Goal: Task Accomplishment & Management: Complete application form

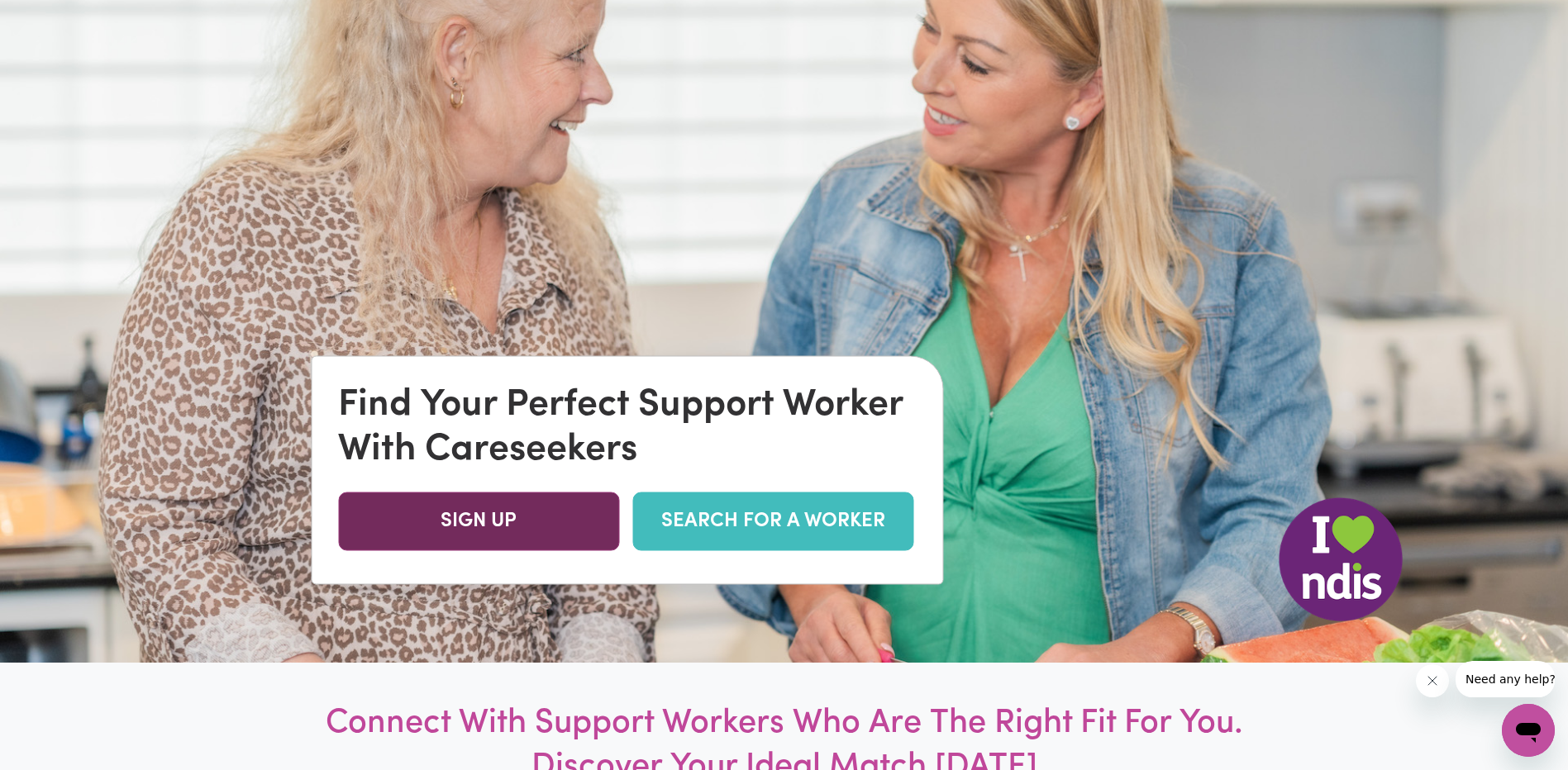
click at [568, 520] on link "SIGN UP" at bounding box center [479, 522] width 281 height 59
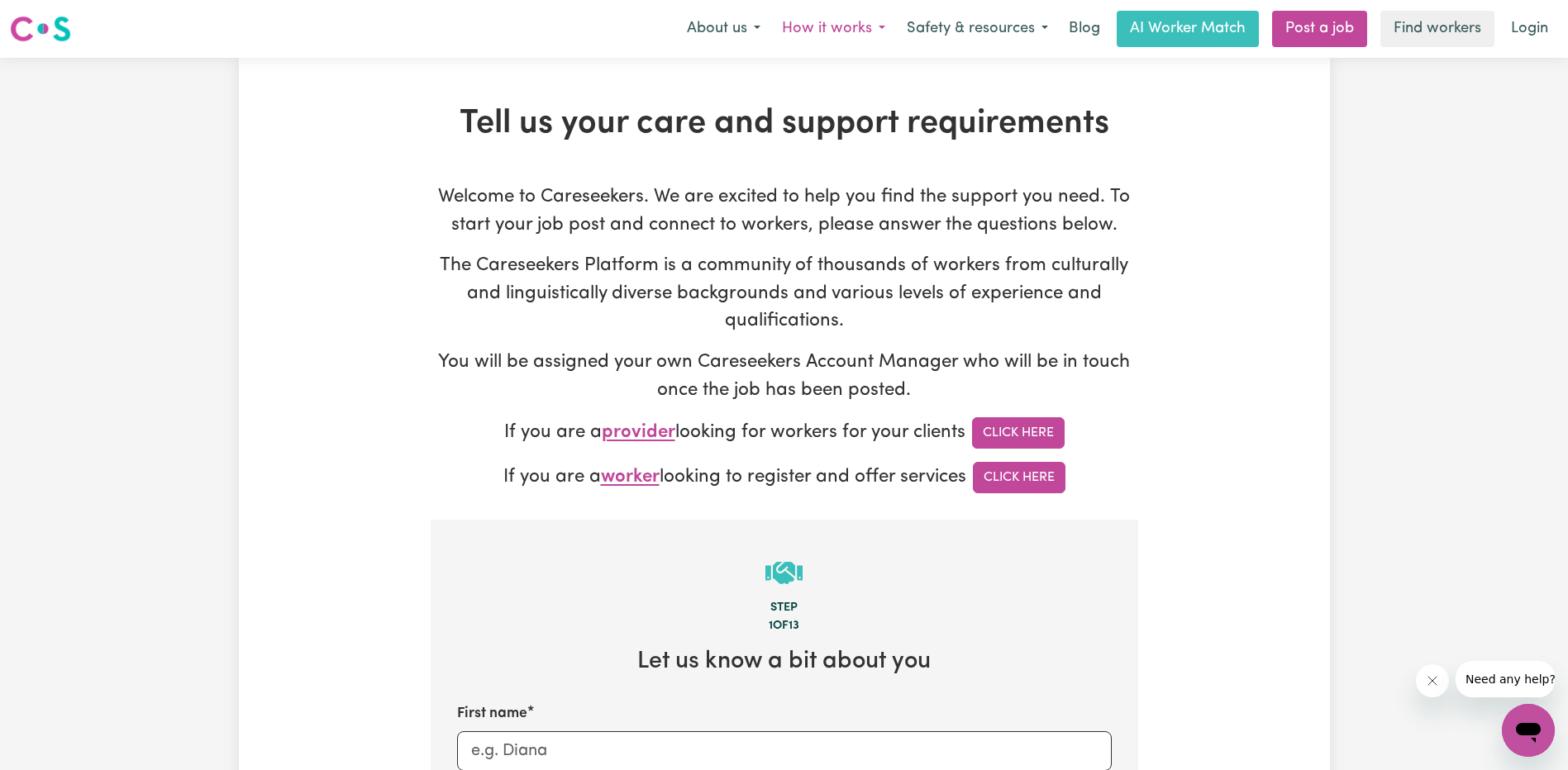
click at [829, 24] on button "How it works" at bounding box center [833, 28] width 125 height 35
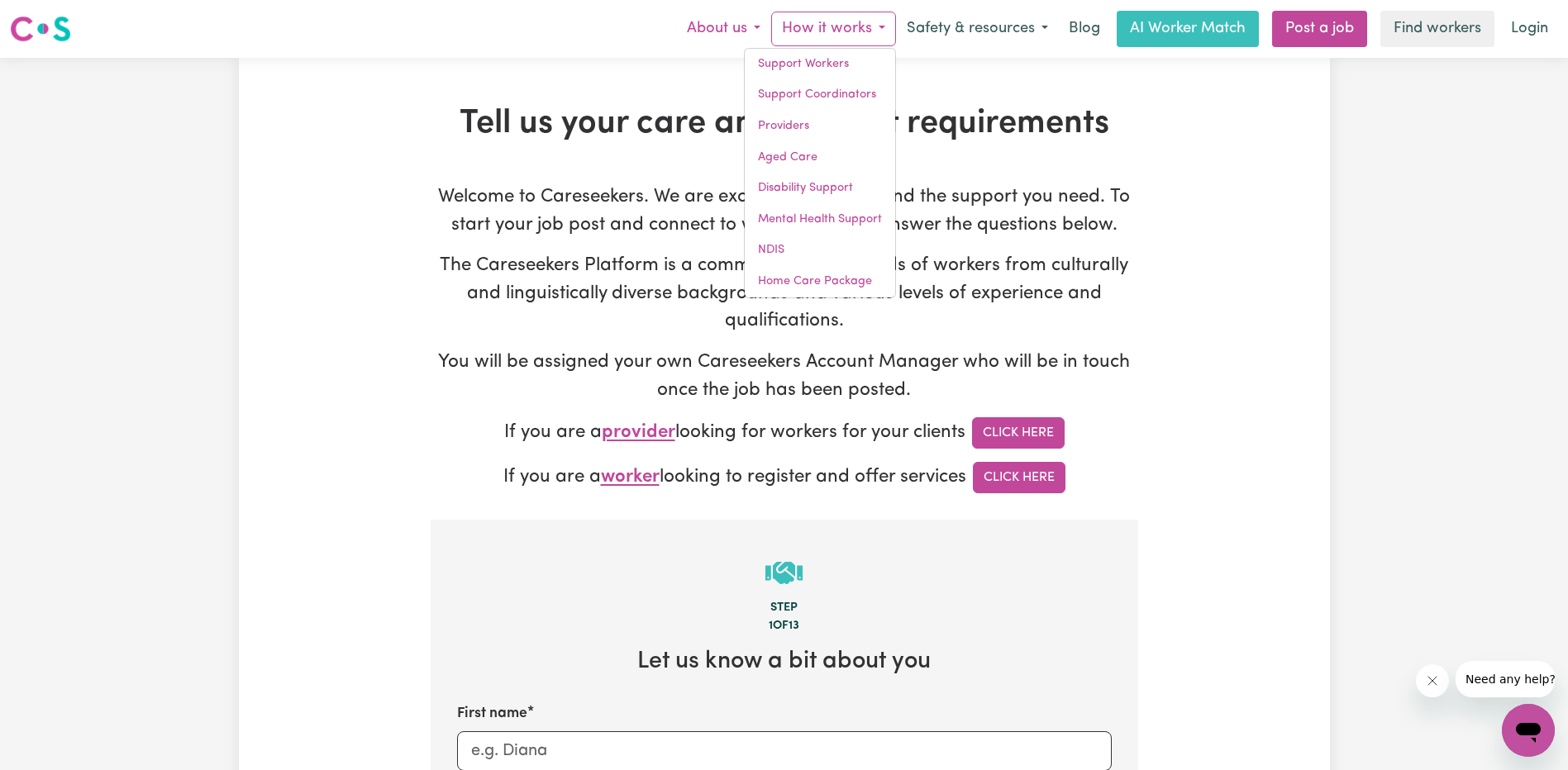
click at [749, 38] on button "About us" at bounding box center [724, 28] width 95 height 35
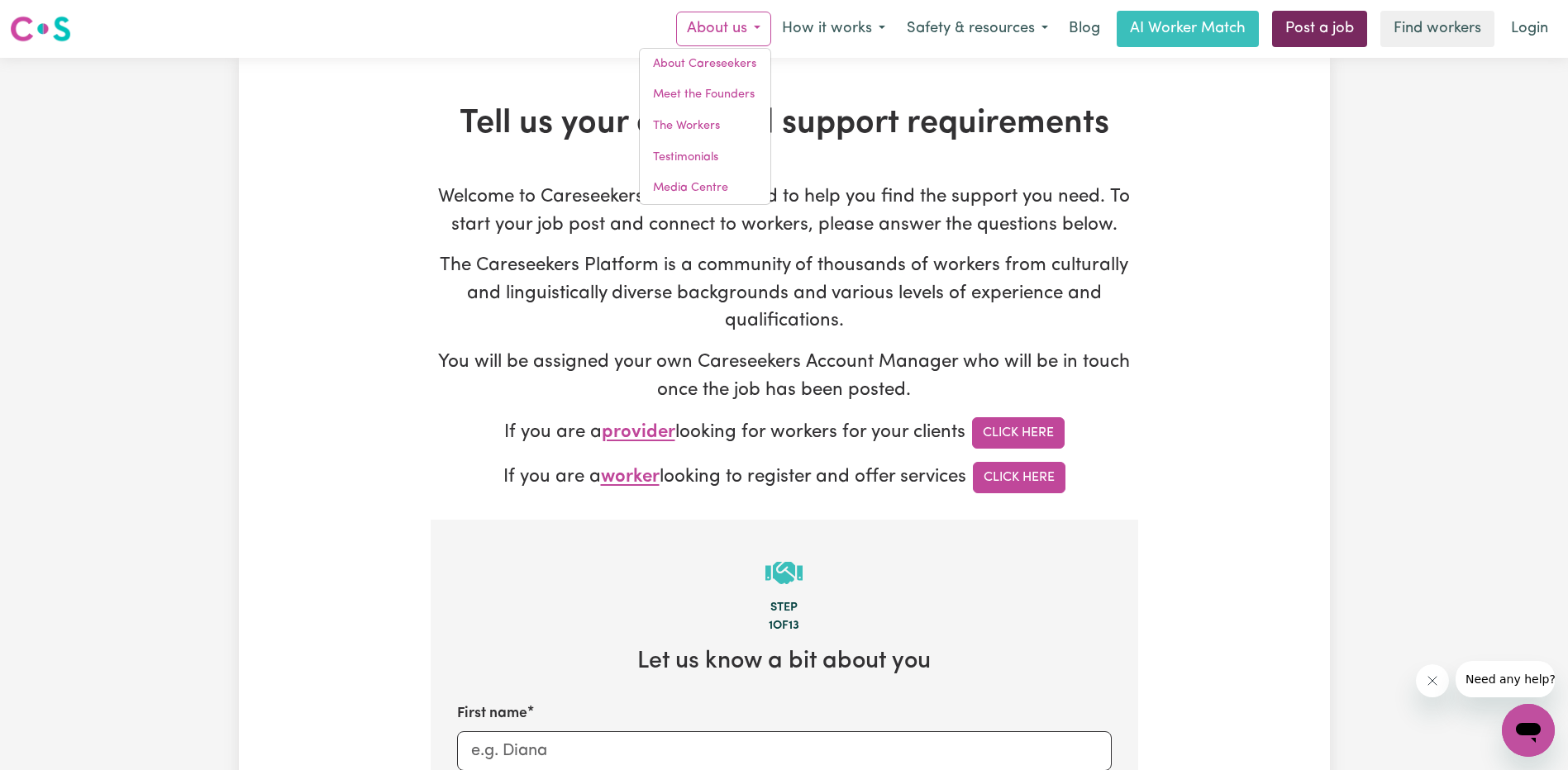
click at [1314, 35] on link "Post a job" at bounding box center [1319, 28] width 95 height 36
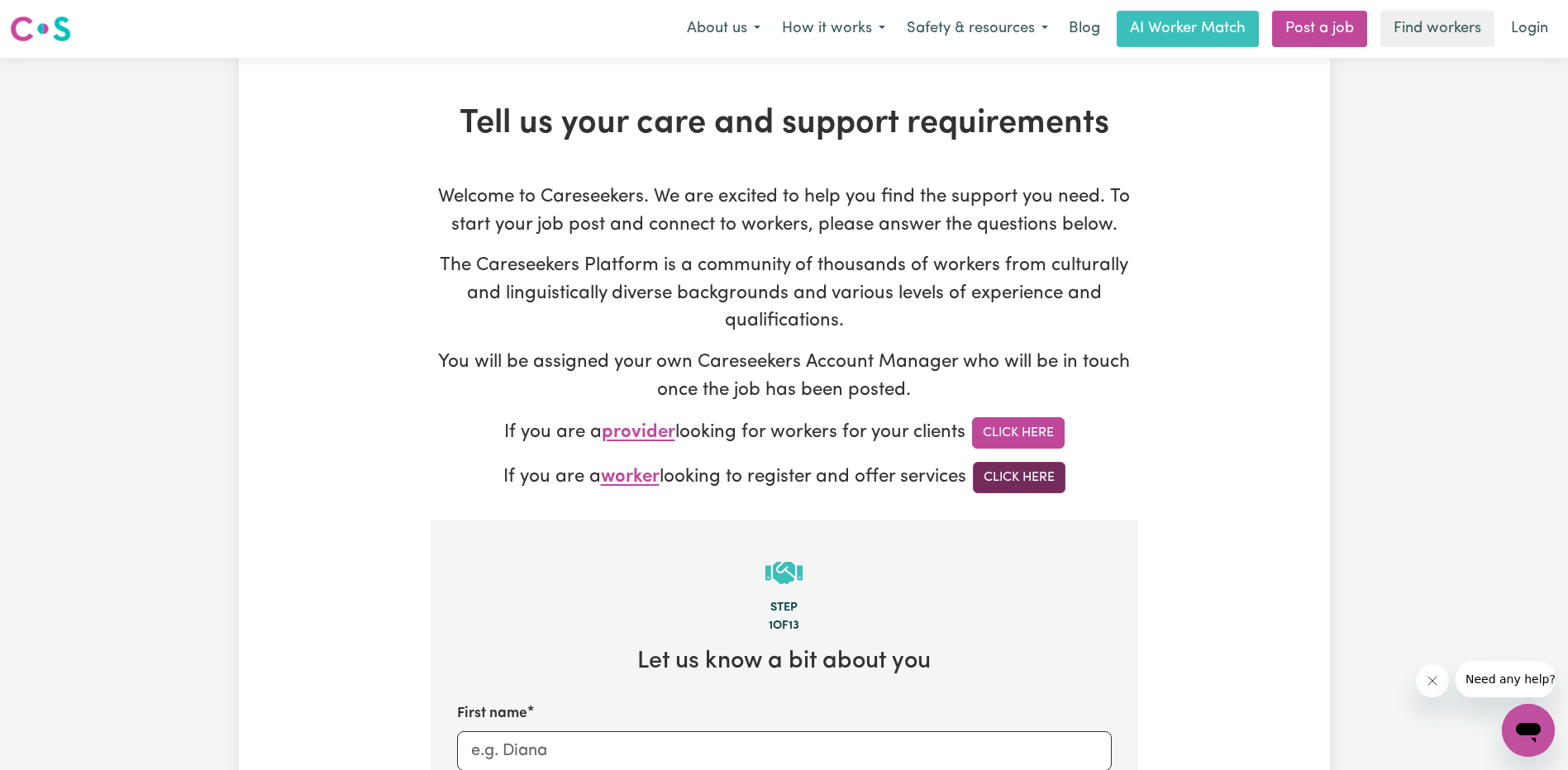
click at [1027, 484] on link "Click Here" at bounding box center [1019, 477] width 92 height 31
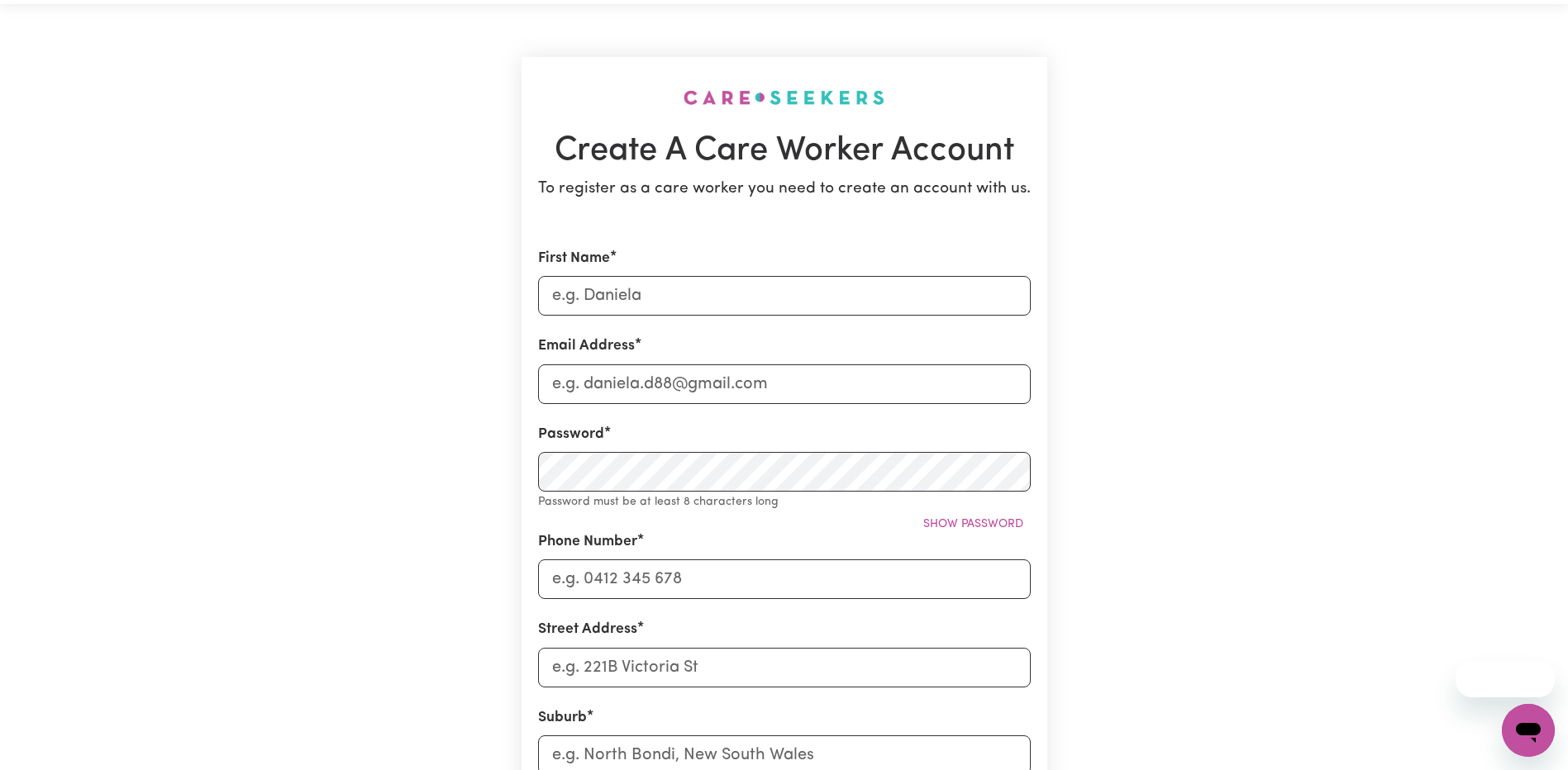
scroll to position [83, 0]
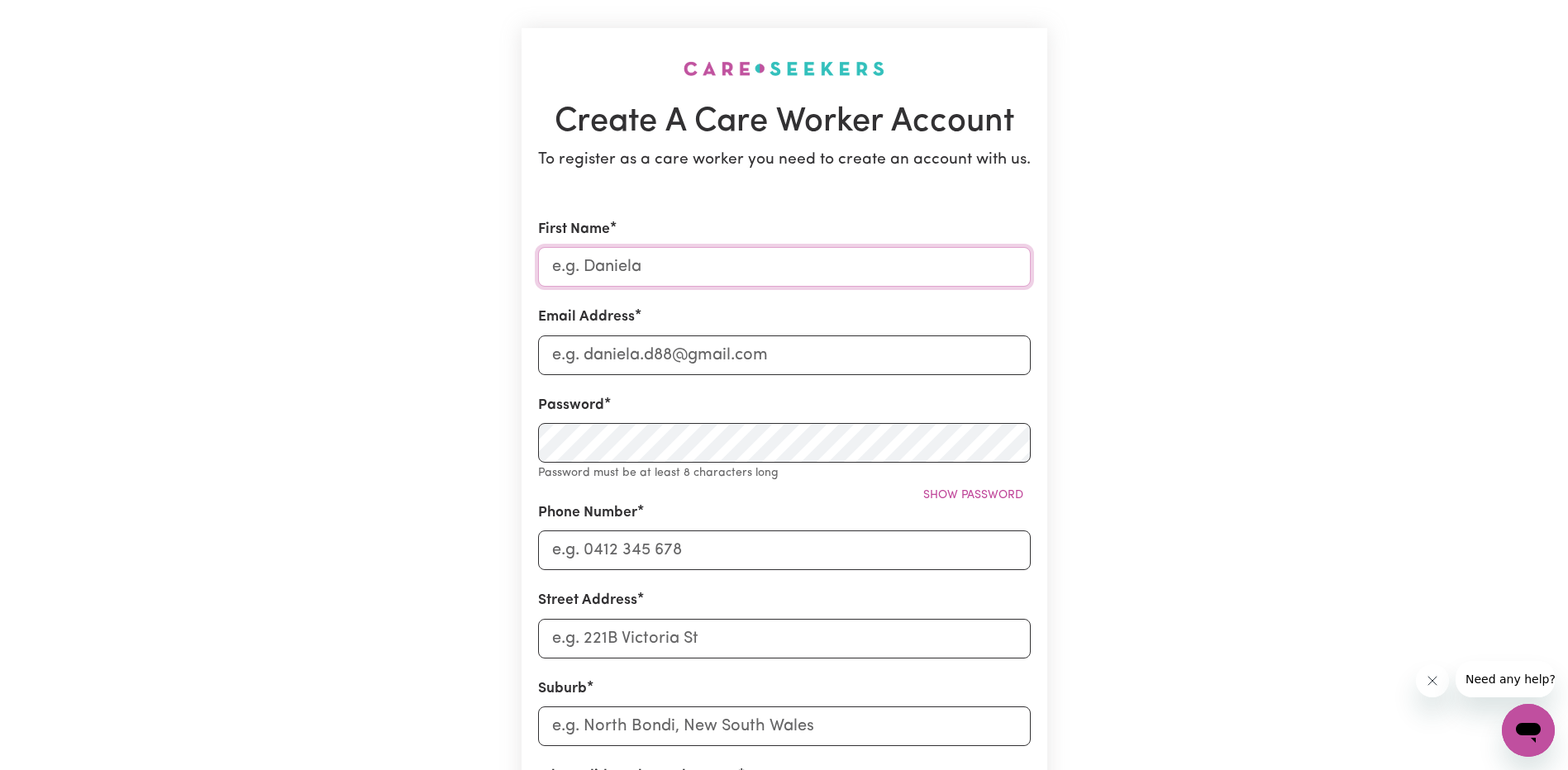
click at [717, 262] on input "First Name" at bounding box center [784, 267] width 493 height 40
type input "Brianna"
type input "breeburnett3@gmail.com"
type input "0402 739 267"
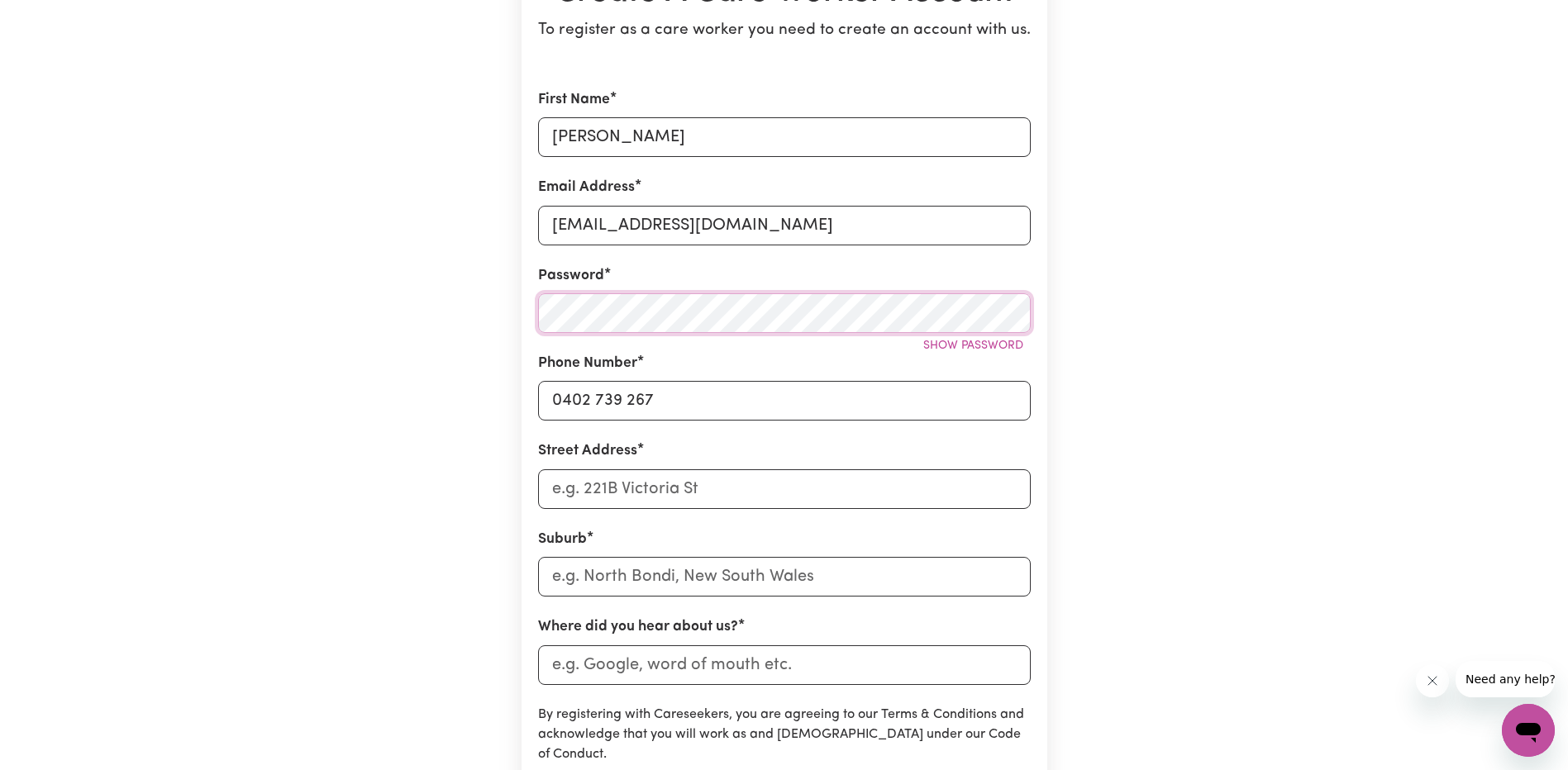
scroll to position [248, 0]
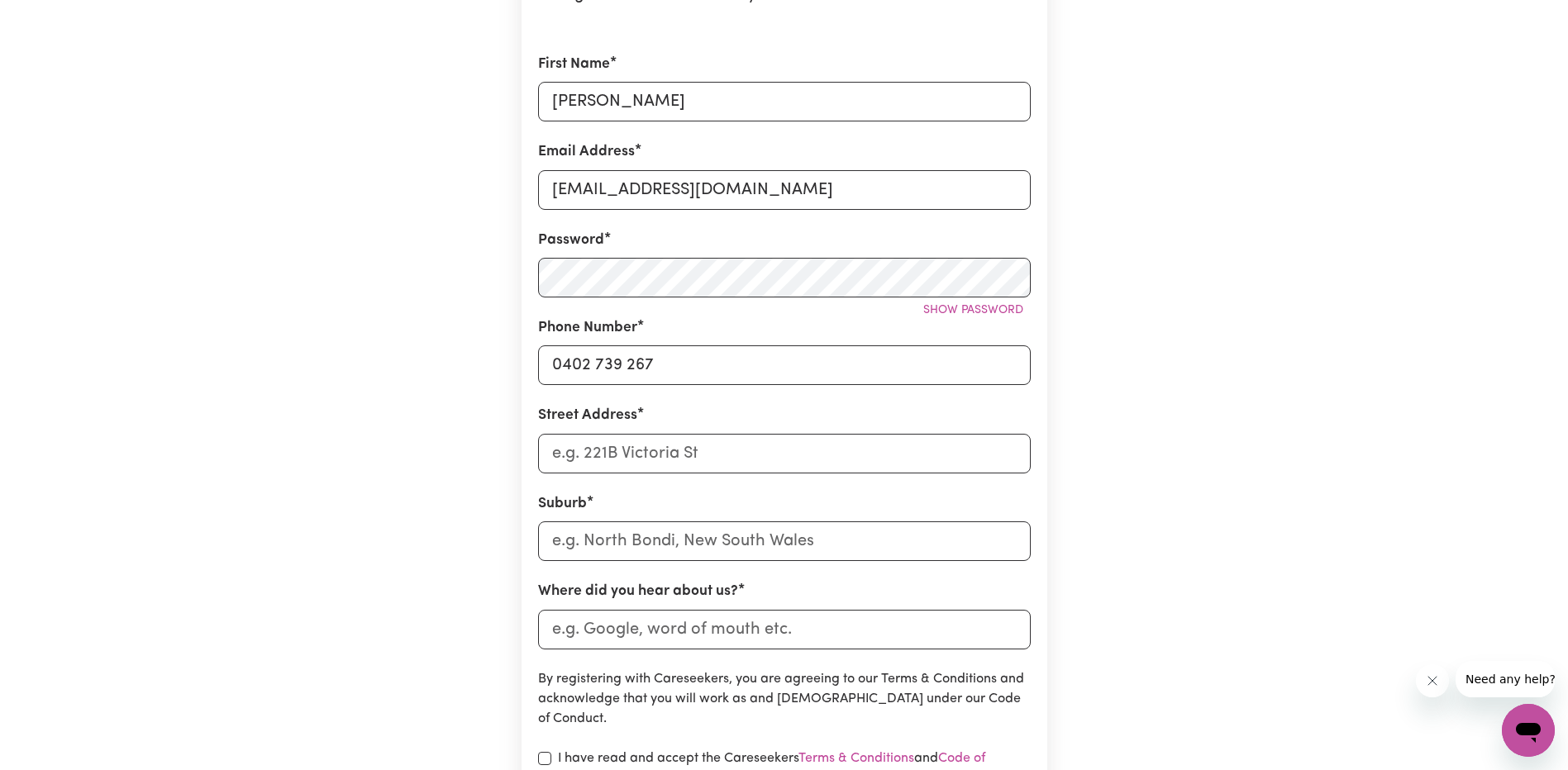
drag, startPoint x: 665, startPoint y: 480, endPoint x: 679, endPoint y: 448, distance: 34.9
click at [665, 479] on form "First Name Brianna Email Address breeburnett3@gmail.com Password Show password …" at bounding box center [784, 482] width 493 height 857
click at [679, 448] on input "Street Address" at bounding box center [784, 454] width 493 height 40
type input "4484 Pacific Highway"
click at [716, 557] on input "text" at bounding box center [784, 541] width 493 height 40
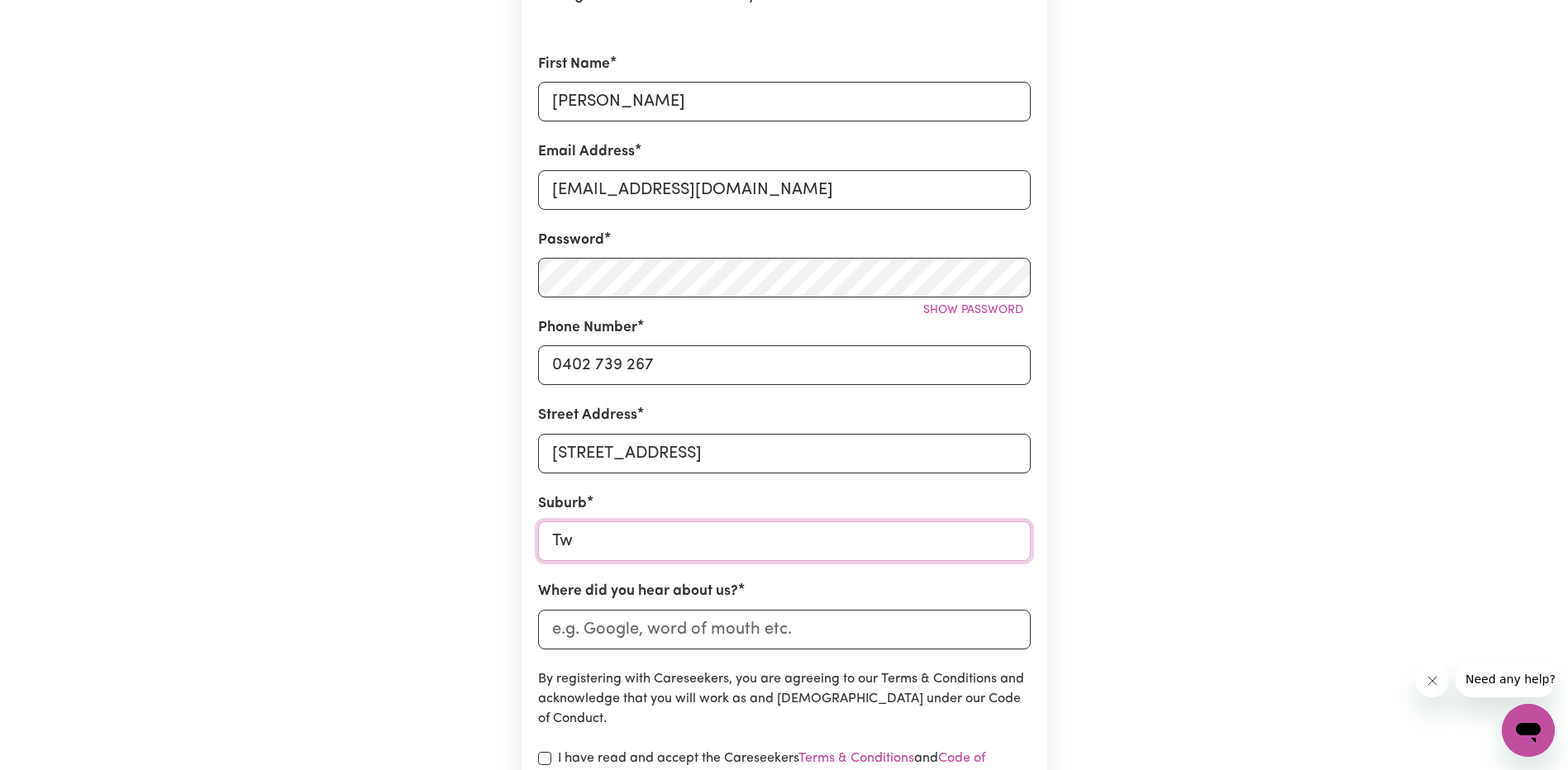
type input "Twe"
type input "TweED HEADS, New South Wales, 2485"
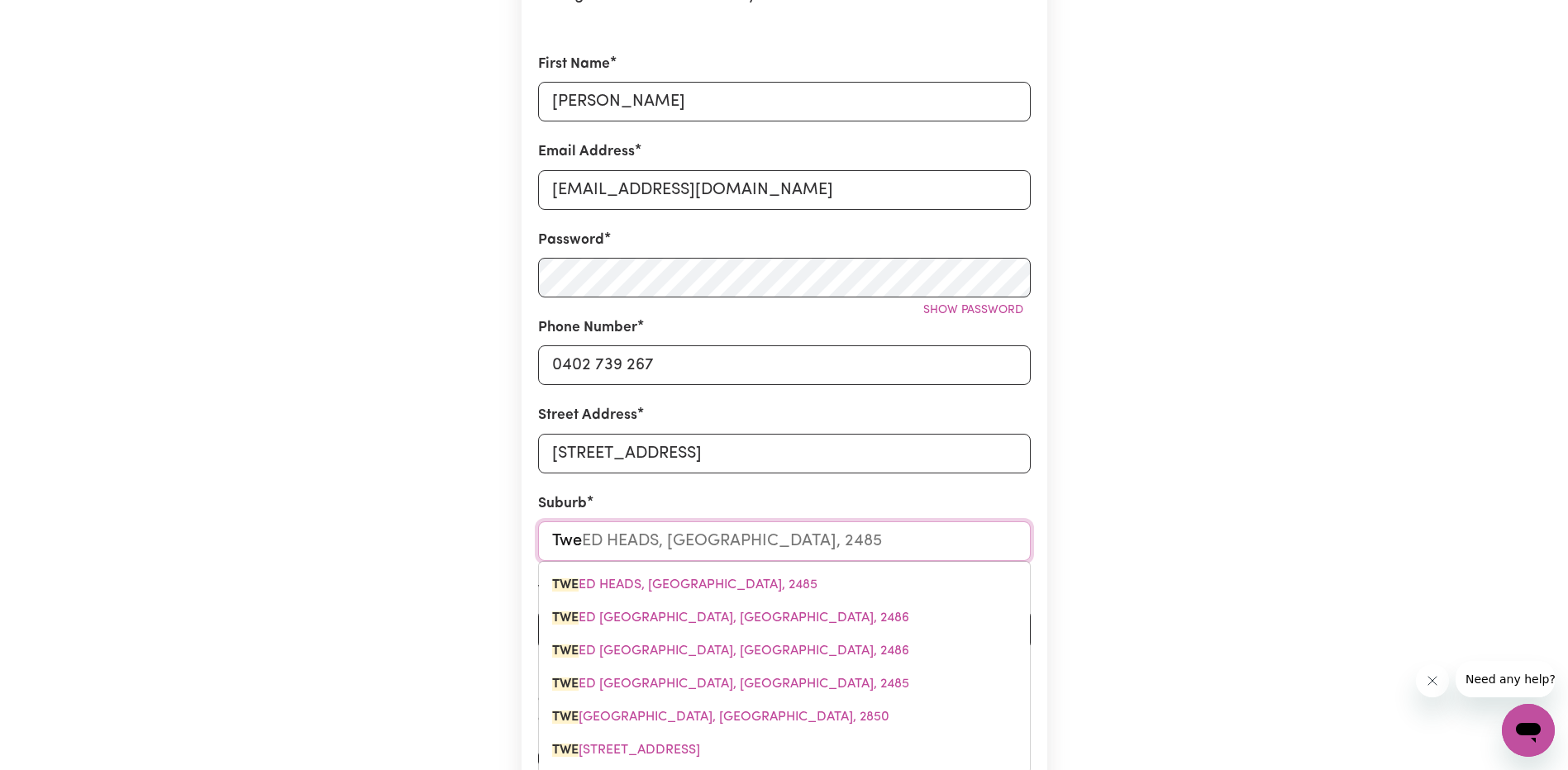
type input "Twel"
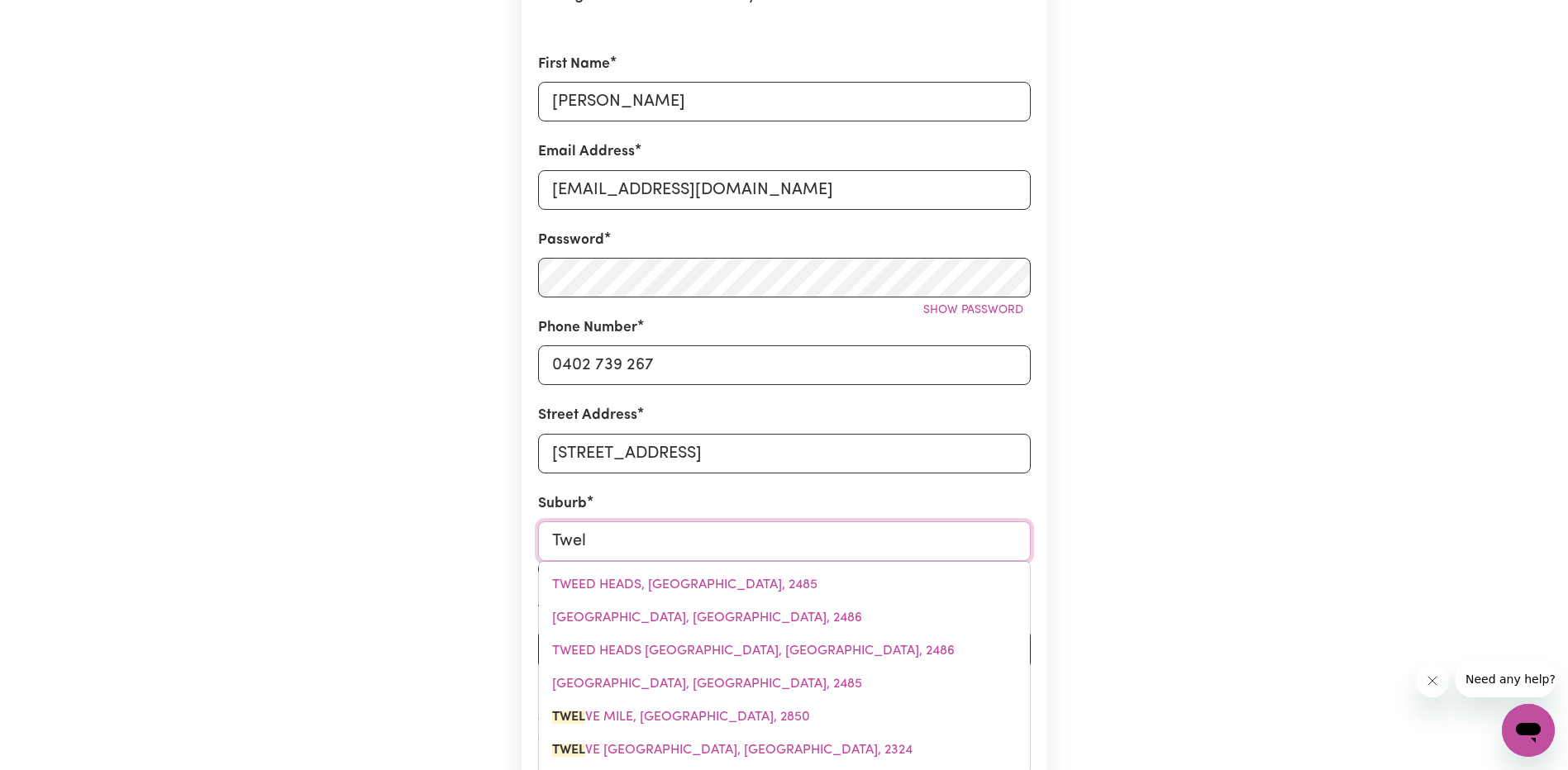
type input "TwelVE MILE, New South Wales, 2850"
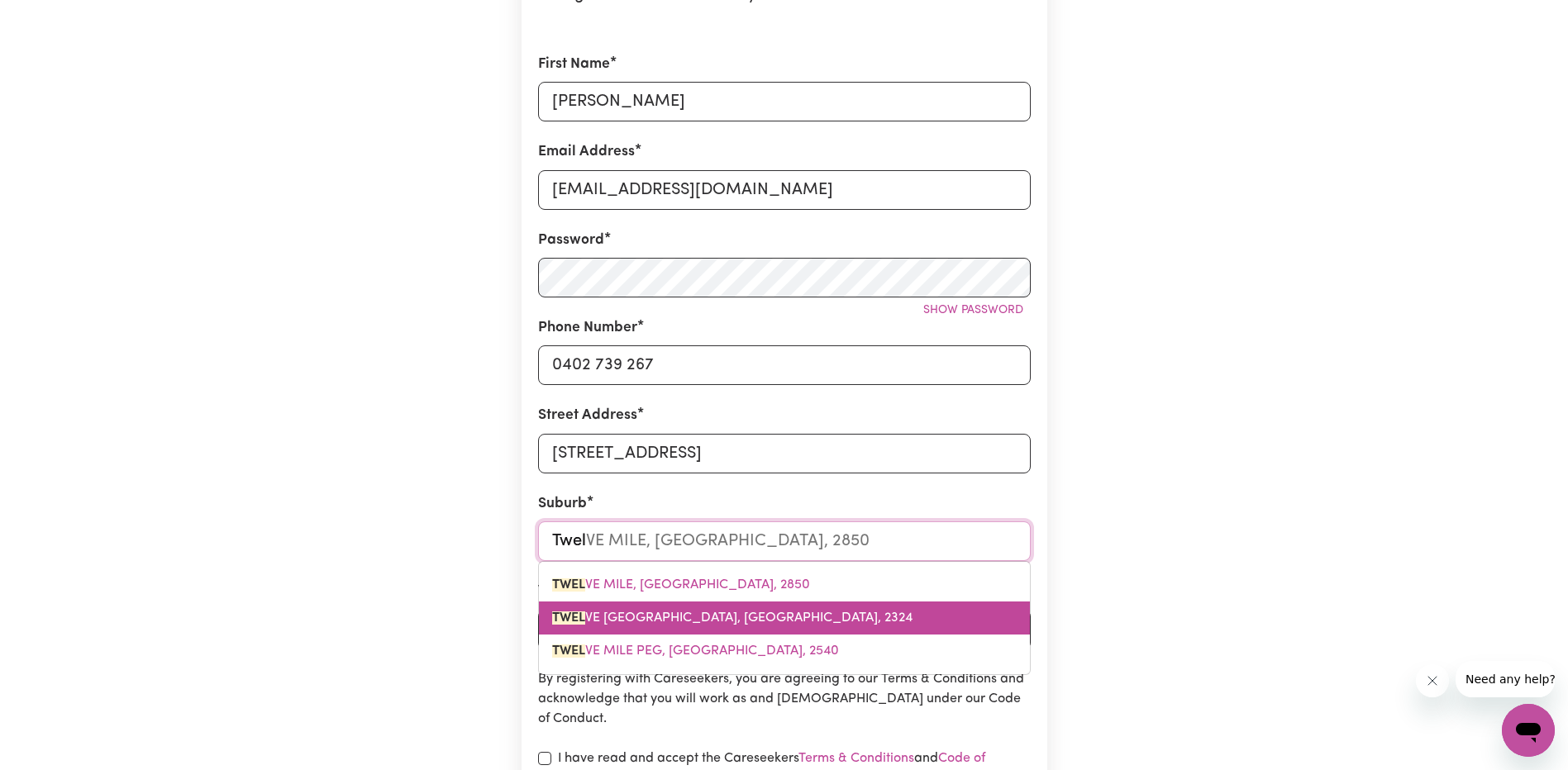
click at [716, 622] on span "TWEL VE MILE CREEK, New South Wales, 2324" at bounding box center [732, 617] width 360 height 13
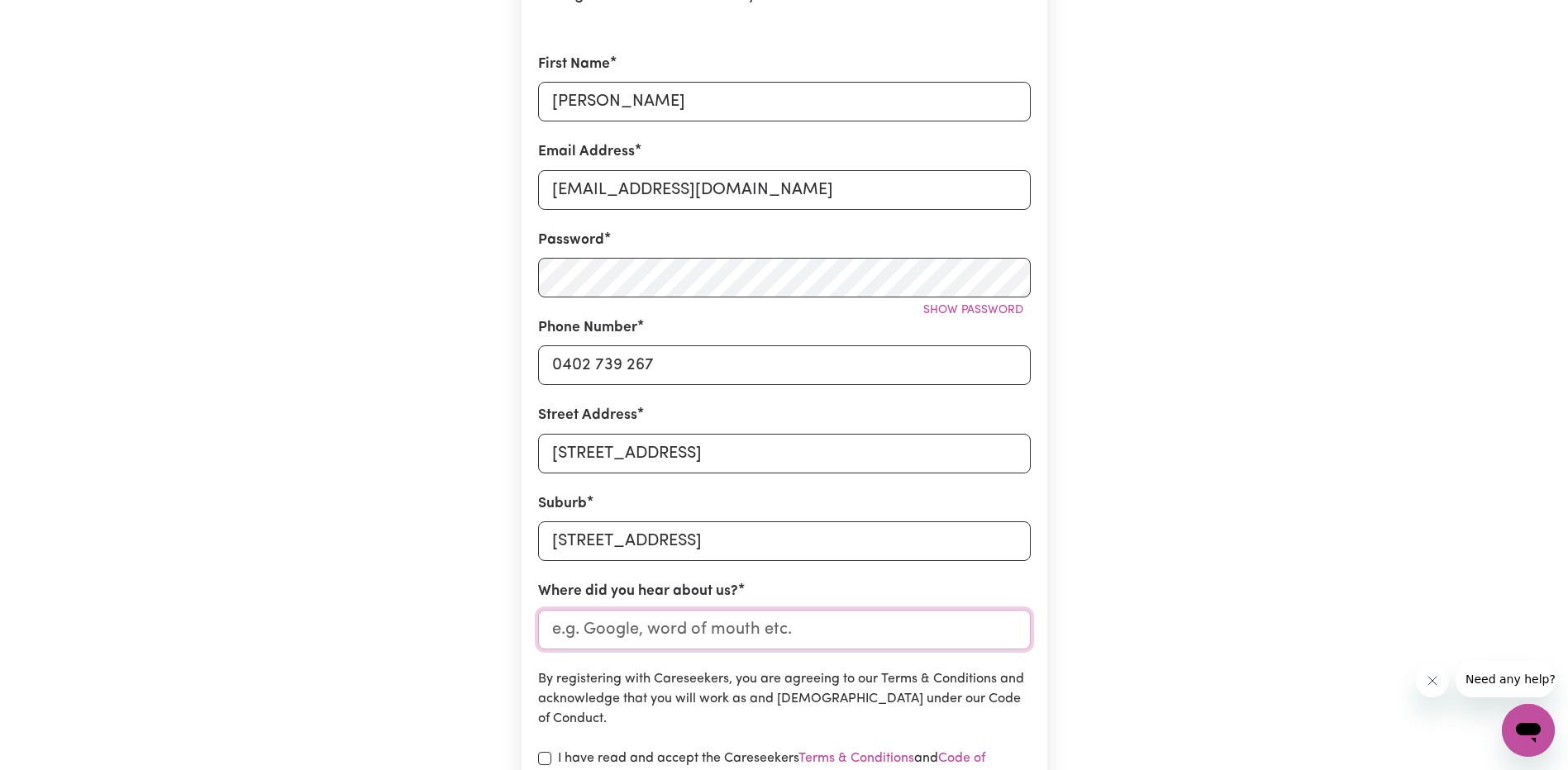
click at [708, 625] on input "Where did you hear about us?" at bounding box center [784, 630] width 493 height 40
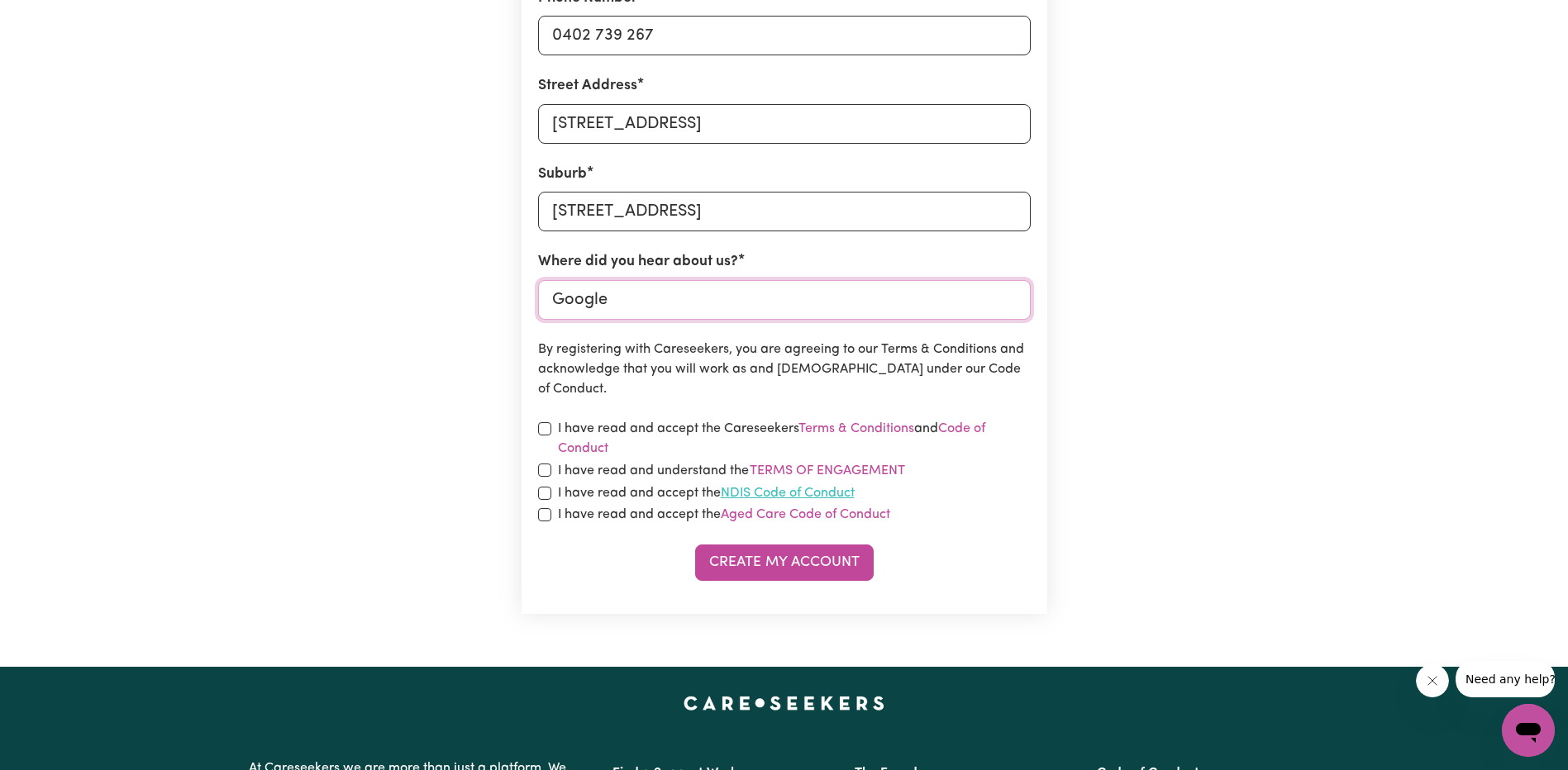
scroll to position [578, 0]
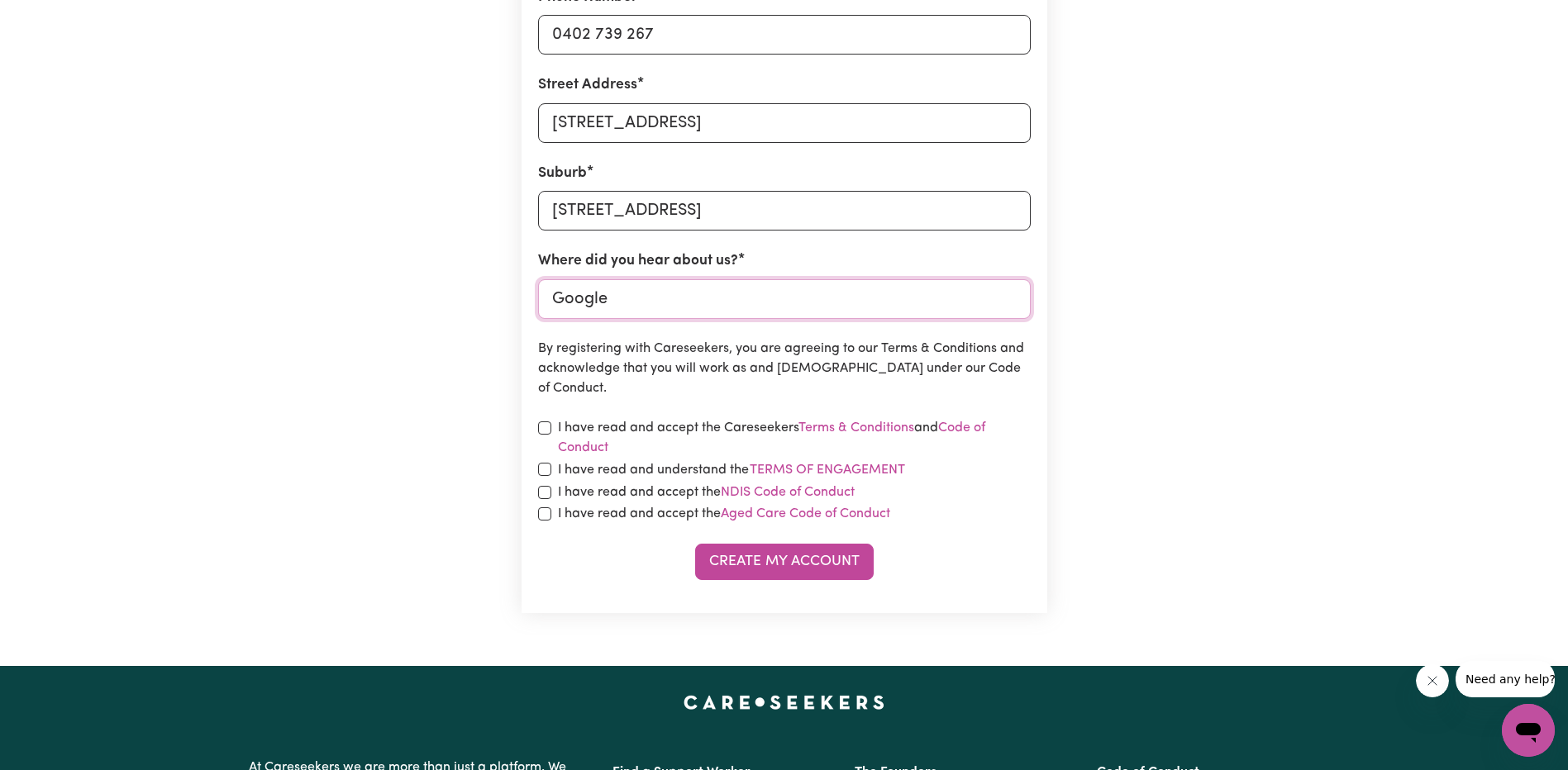
type input "Google"
click at [548, 430] on input "checkbox" at bounding box center [544, 427] width 13 height 13
checkbox input "true"
click at [541, 471] on input "checkbox" at bounding box center [544, 469] width 13 height 13
checkbox input "true"
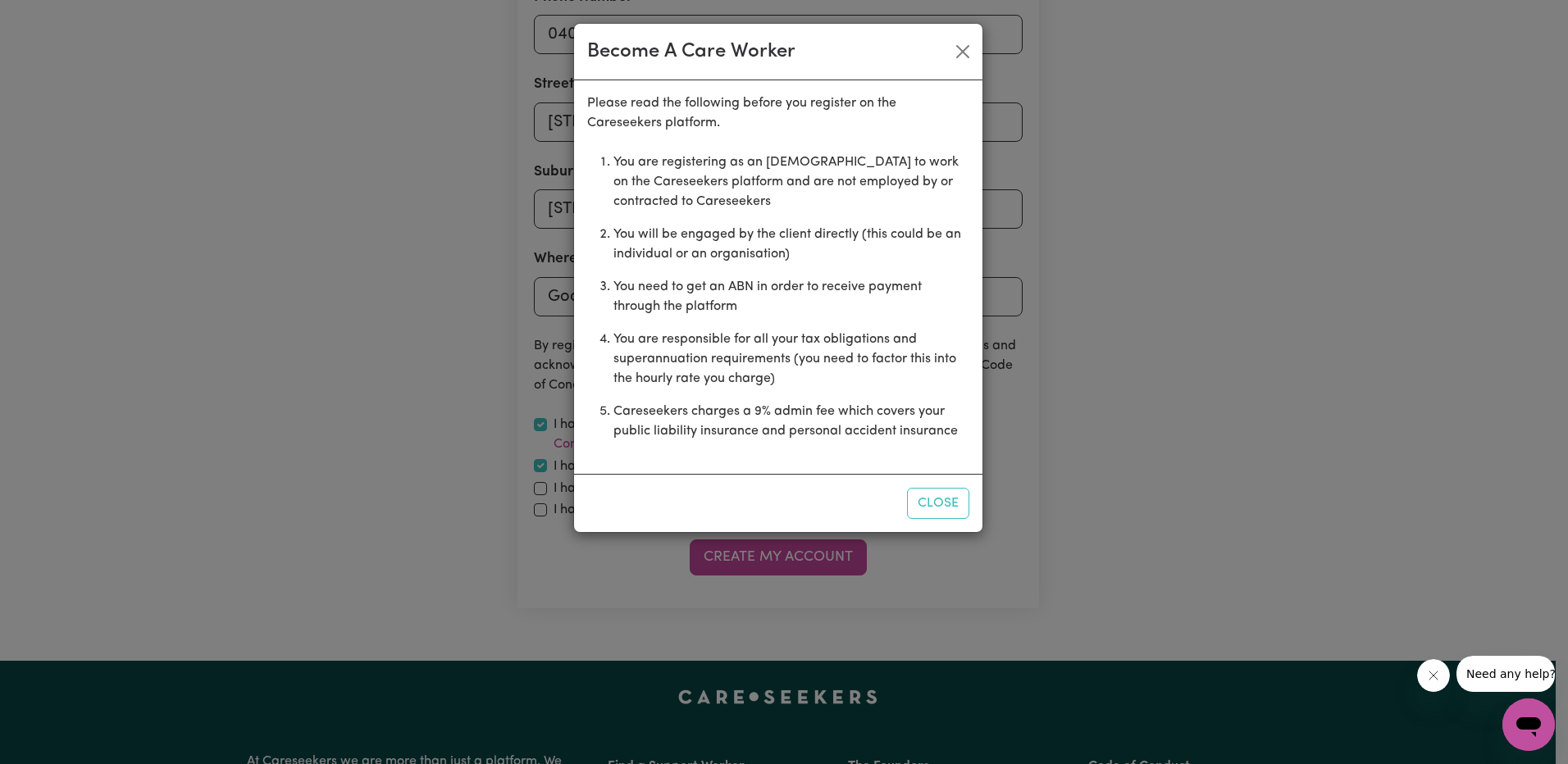
click at [536, 491] on div "Become A Care Worker Please read the following before you register on the Cares…" at bounding box center [784, 382] width 1568 height 764
click at [937, 490] on button "Close" at bounding box center [938, 504] width 63 height 31
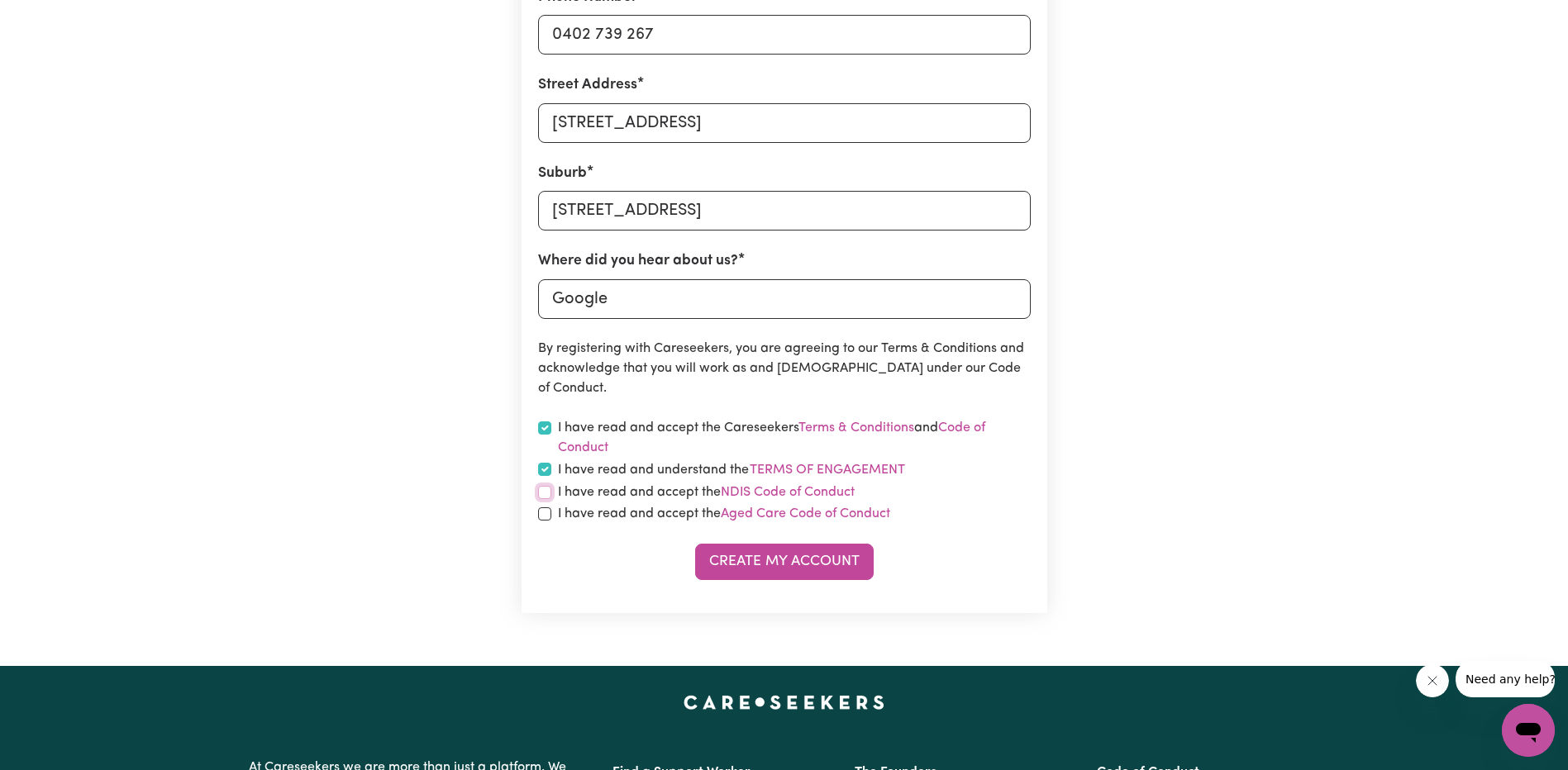
click at [547, 488] on input "checkbox" at bounding box center [544, 492] width 13 height 13
checkbox input "true"
click at [539, 509] on input "checkbox" at bounding box center [544, 514] width 13 height 13
checkbox input "true"
click at [762, 555] on button "Create My Account" at bounding box center [784, 562] width 179 height 36
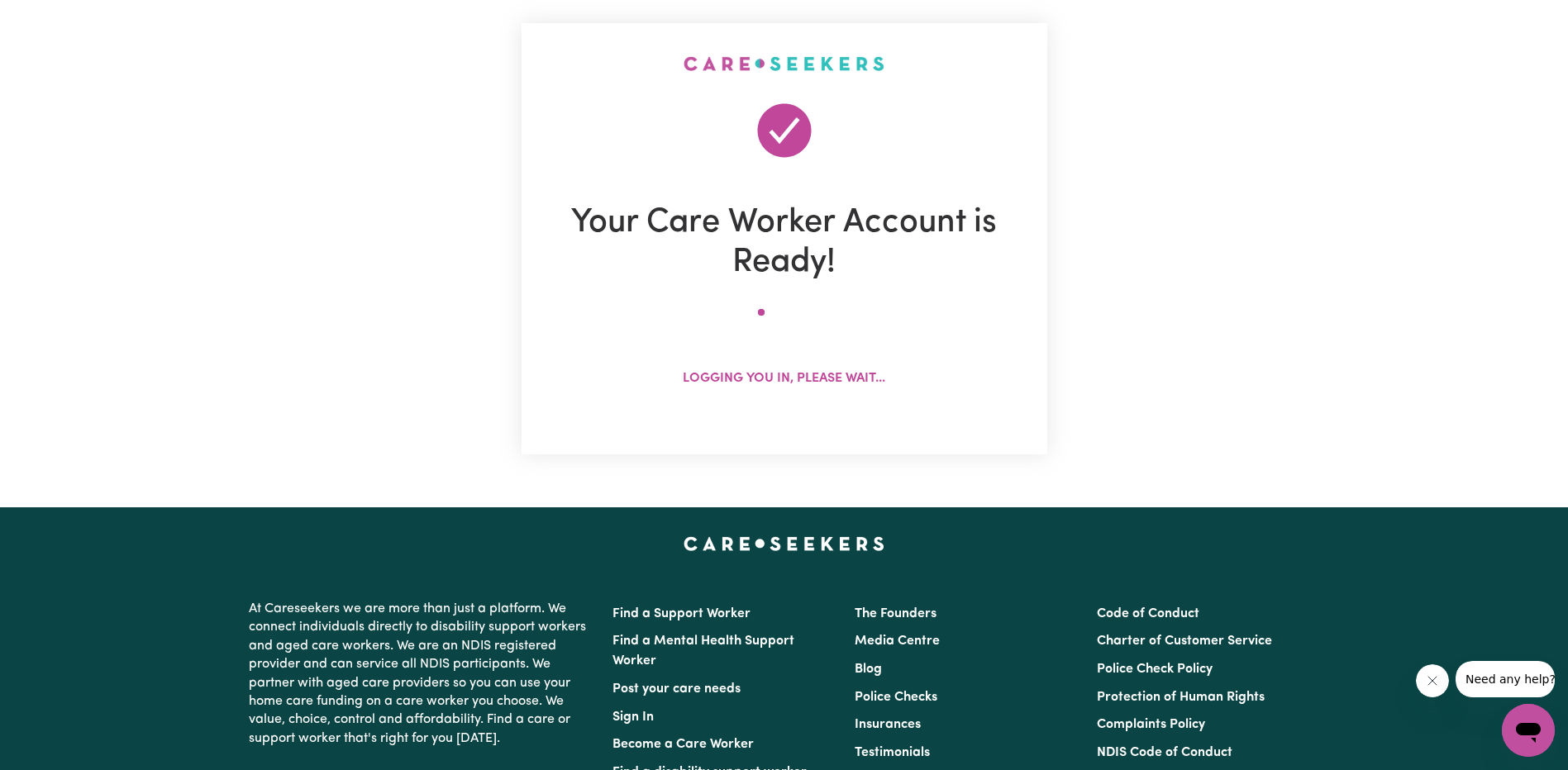
scroll to position [0, 0]
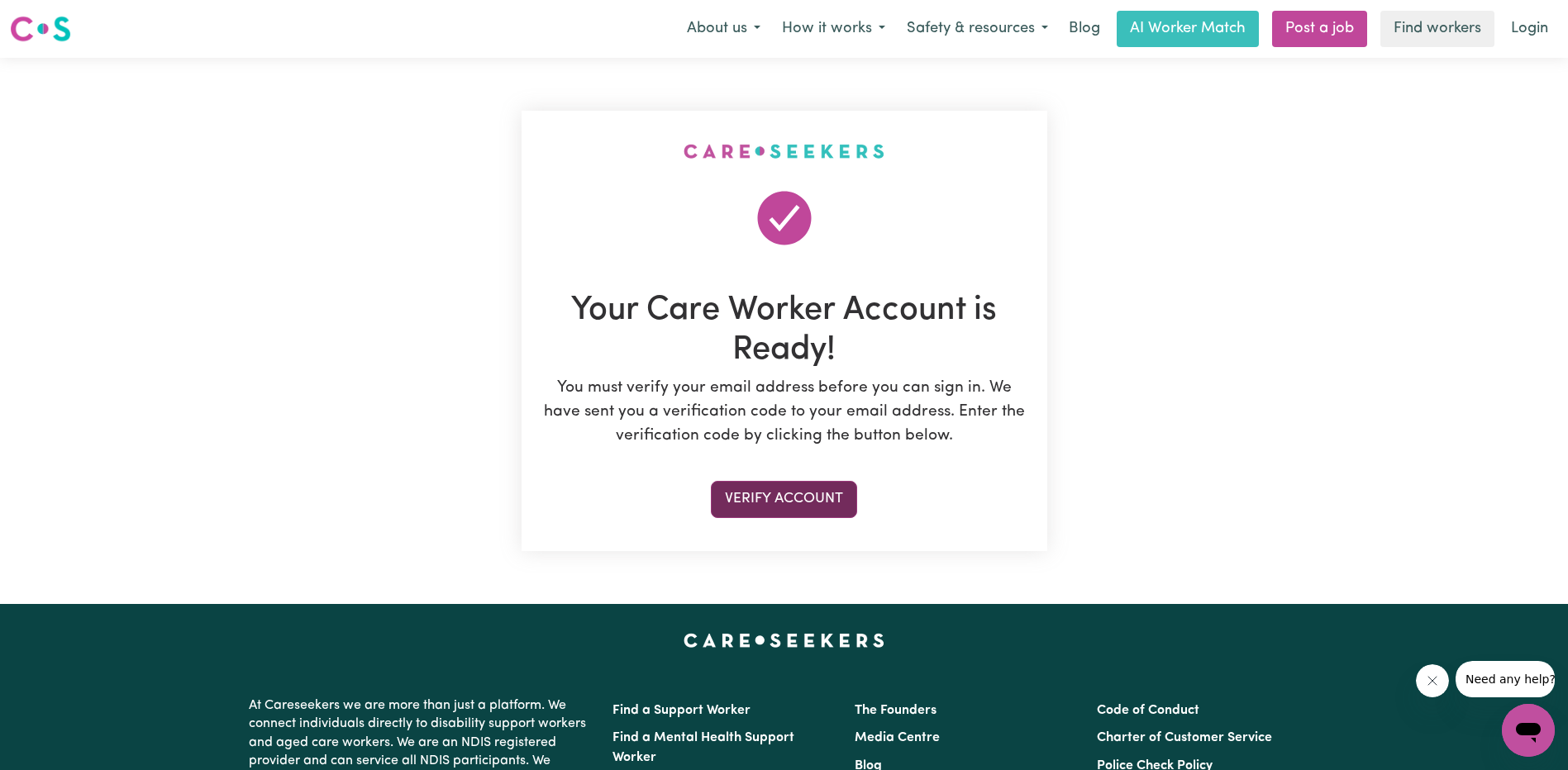
click at [825, 506] on button "Verify Account" at bounding box center [783, 499] width 146 height 36
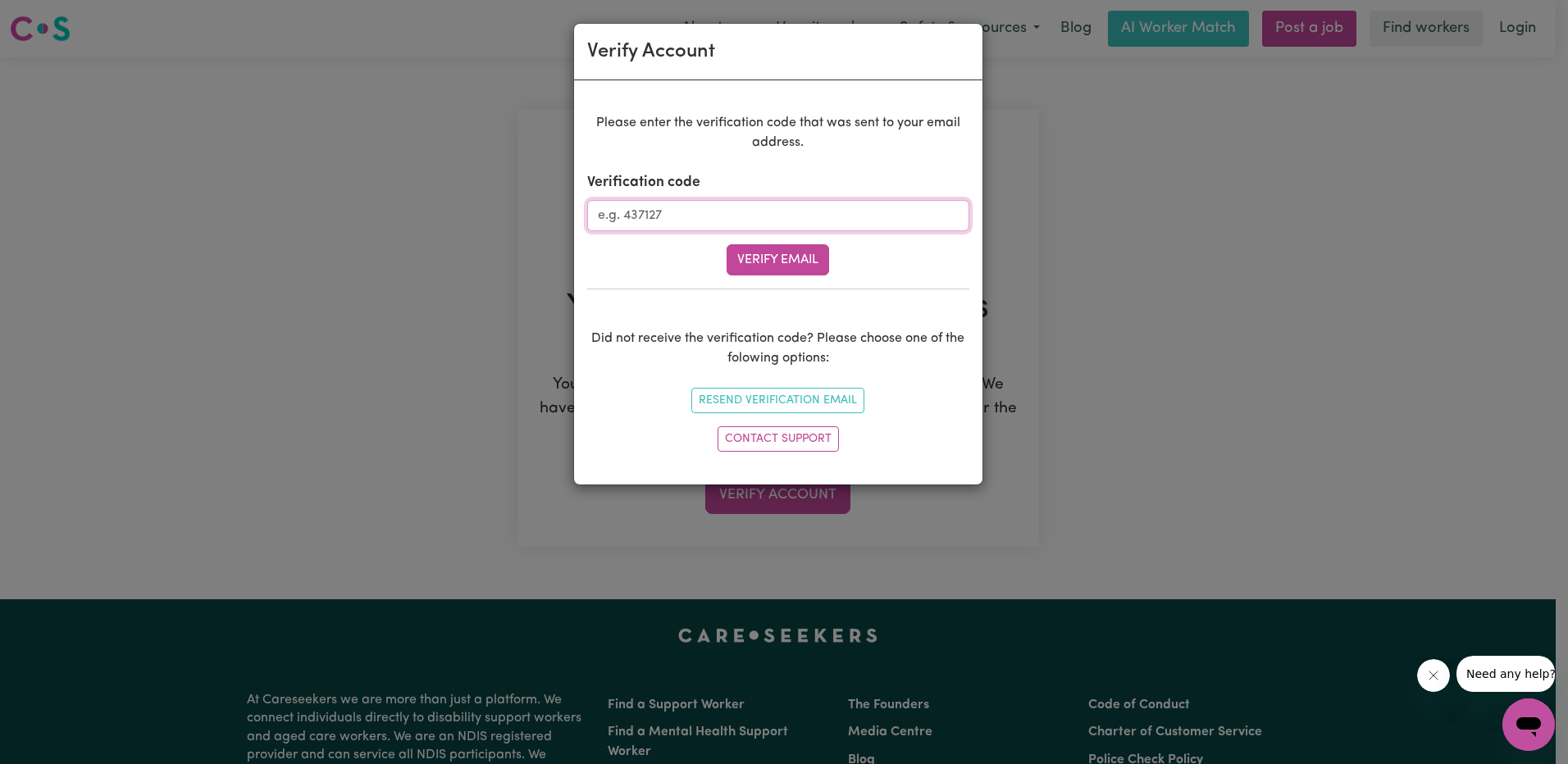
click at [667, 213] on input "Verification code" at bounding box center [778, 216] width 382 height 31
type input "828324"
click at [789, 278] on div "Please enter the verification code that was sent to your email address. Verific…" at bounding box center [778, 285] width 382 height 345
click at [790, 273] on button "Verify Email" at bounding box center [778, 260] width 103 height 31
